Goal: Submit feedback/report problem

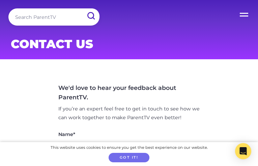
type input "N/A"
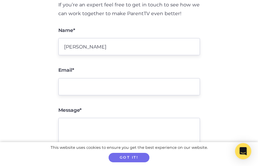
type input "[PERSON_NAME]"
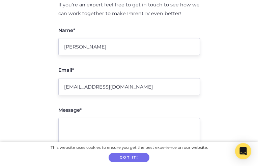
type input "[EMAIL_ADDRESS][DOMAIN_NAME]"
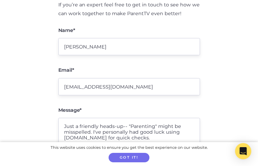
type textarea "Just a friendly heads-up-- "Parenting" might be misspelled. I've personally had…"
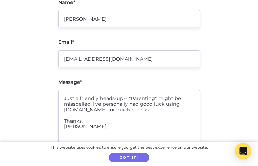
scroll to position [176, 0]
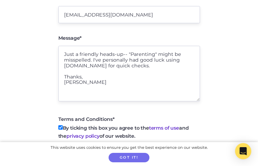
checkbox input "true"
type textarea "Just a friendly heads-up-- "Parenting" might be misspelled. I've personally had…"
click at [58, 154] on input "Submit" at bounding box center [128, 162] width 141 height 16
type input "Sending message..."
type input "Submit"
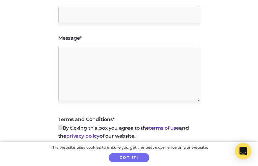
scroll to position [199, 0]
